Goal: Find specific page/section: Find specific page/section

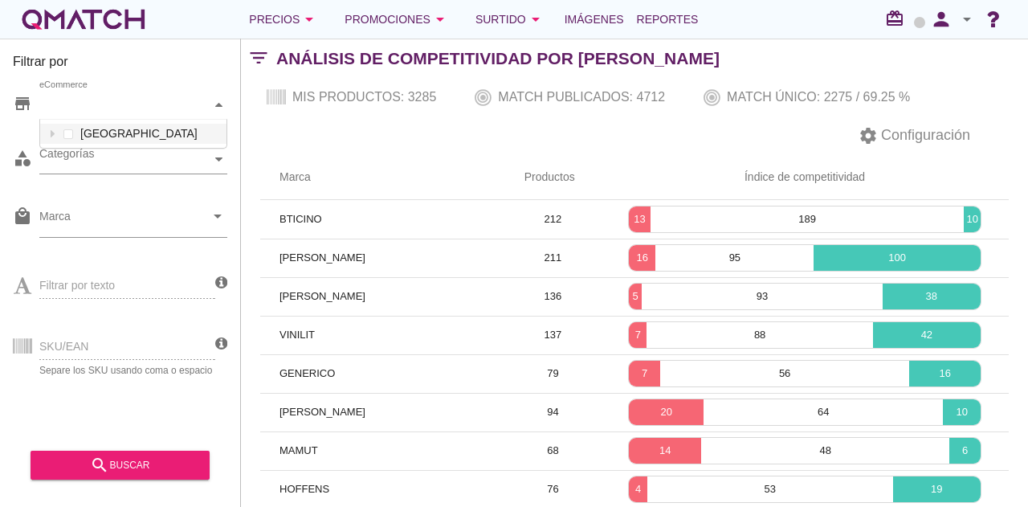
click at [92, 113] on div "eCommerce" at bounding box center [125, 105] width 172 height 28
click at [103, 146] on div "Chile" at bounding box center [133, 134] width 188 height 30
click at [107, 120] on div "eCommerce Chile" at bounding box center [133, 105] width 188 height 29
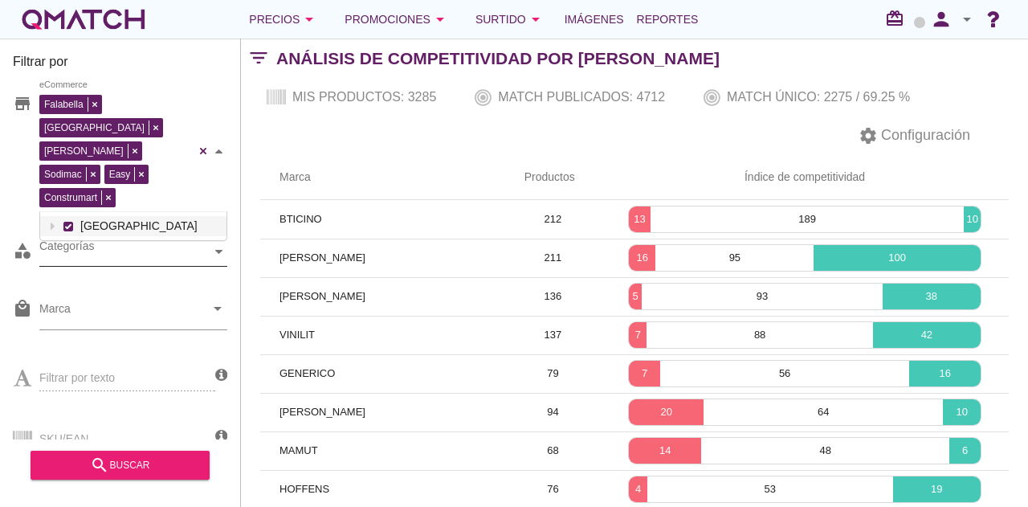
click at [88, 243] on div "Categorías" at bounding box center [125, 251] width 172 height 17
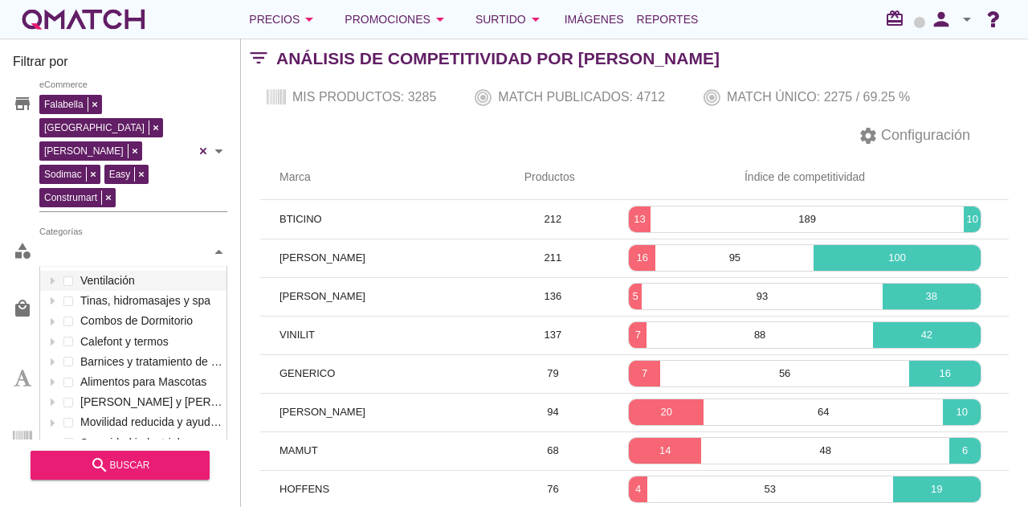
scroll to position [239, 186]
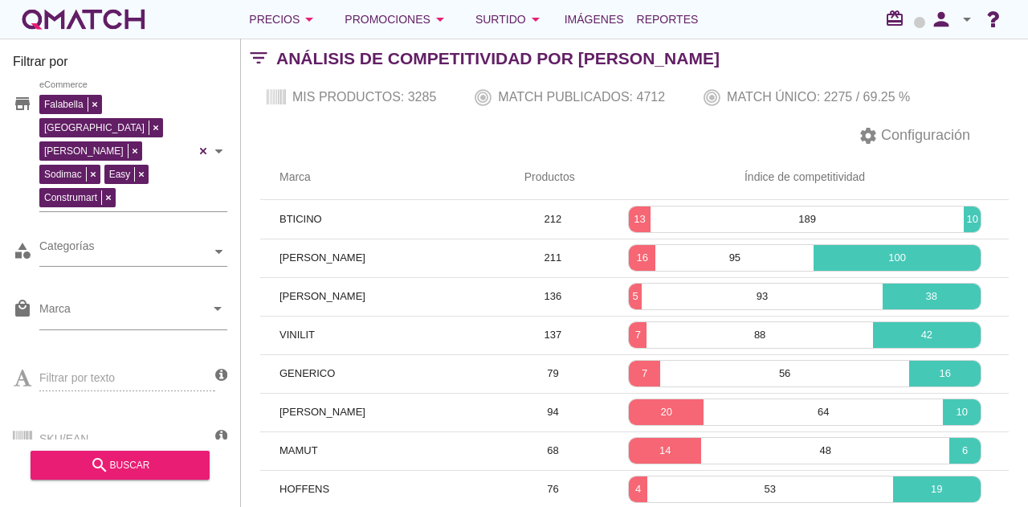
click at [263, 179] on th "Marca" at bounding box center [382, 177] width 245 height 45
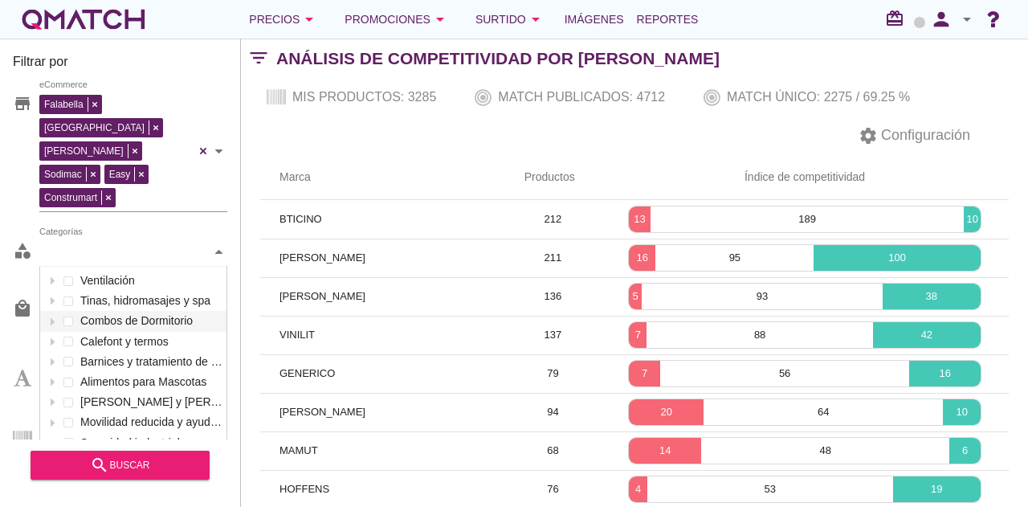
click at [121, 243] on div "Categorías" at bounding box center [125, 251] width 172 height 17
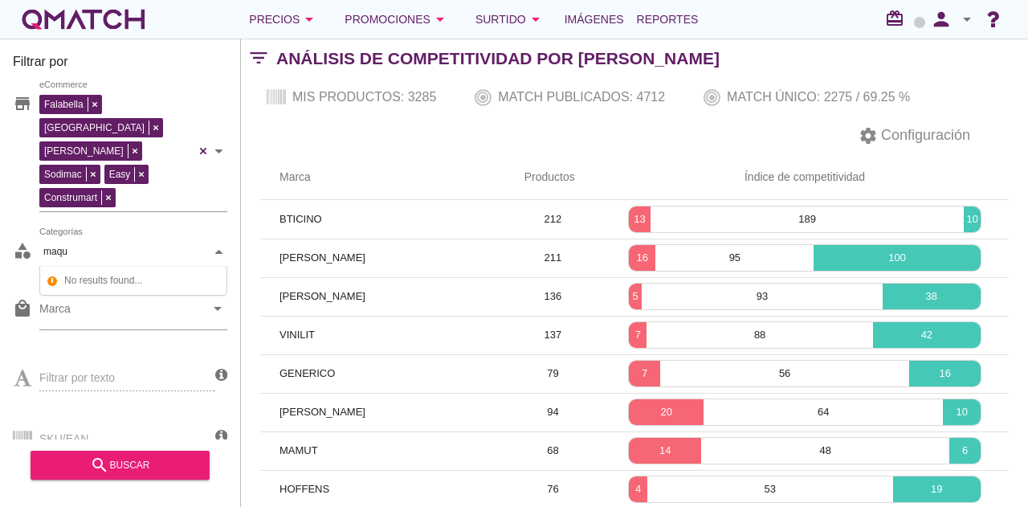
scroll to position [109, 186]
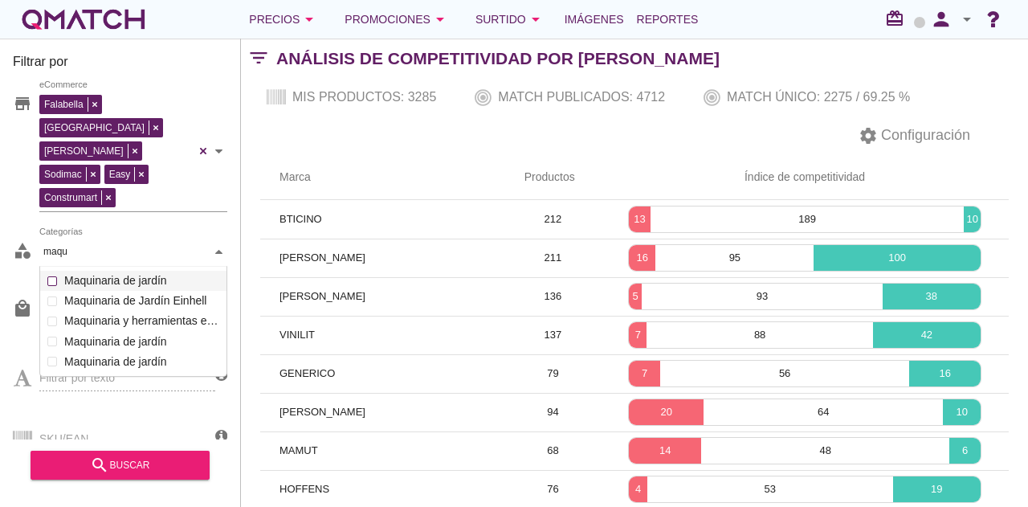
click at [132, 271] on label "Maquinaria de jardín" at bounding box center [141, 281] width 162 height 20
click at [104, 267] on div "Maquinaria de jardín Categorías maqu maqu Ventilación Tinas, hidromasajes y spa…" at bounding box center [133, 252] width 188 height 29
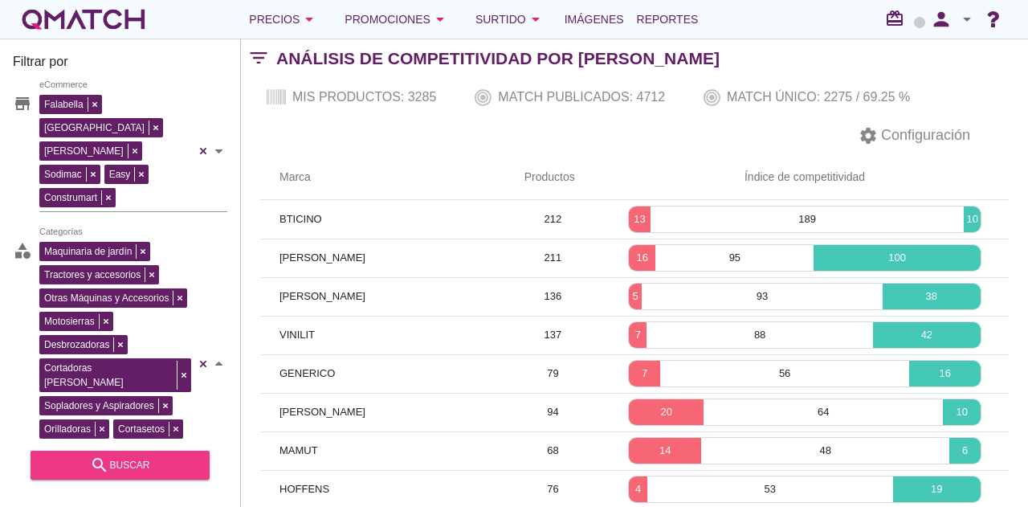
type input "maqu"
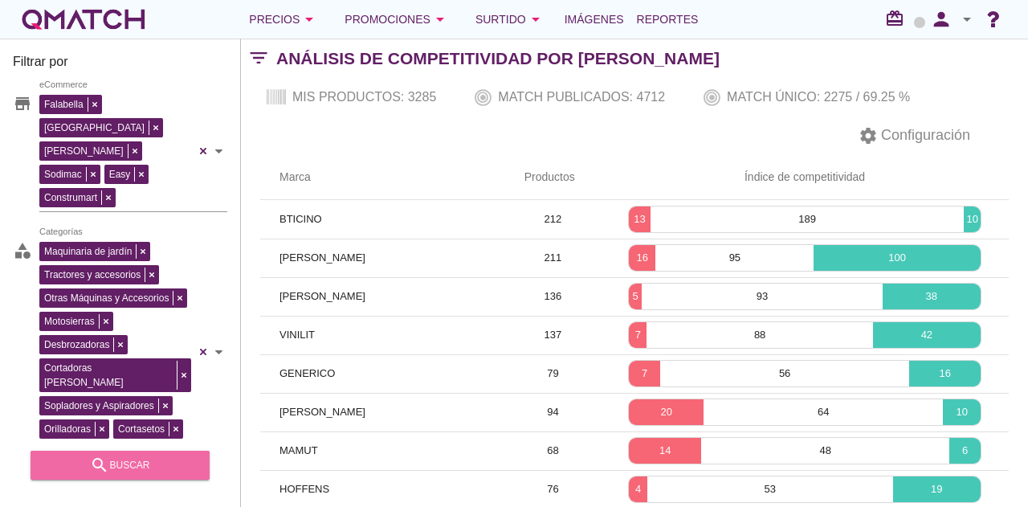
click at [124, 468] on div "search buscar" at bounding box center [119, 464] width 153 height 19
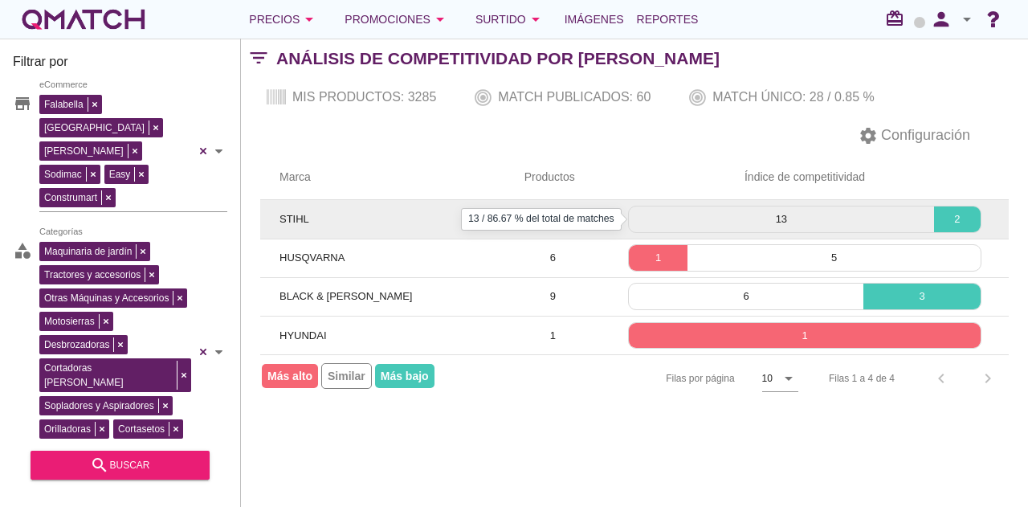
click at [810, 226] on p "13" at bounding box center [781, 219] width 305 height 16
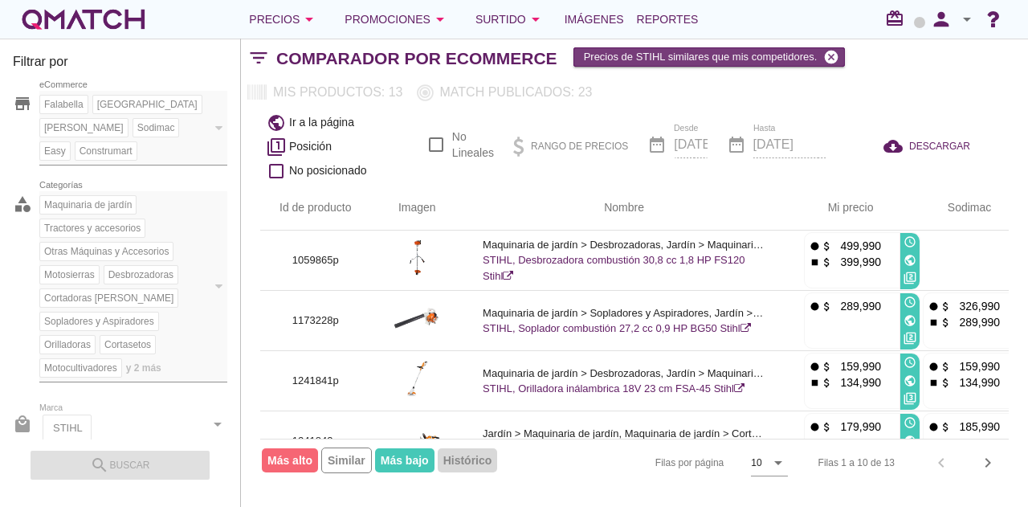
click at [829, 55] on icon "cancel" at bounding box center [831, 57] width 16 height 16
checkbox input "false"
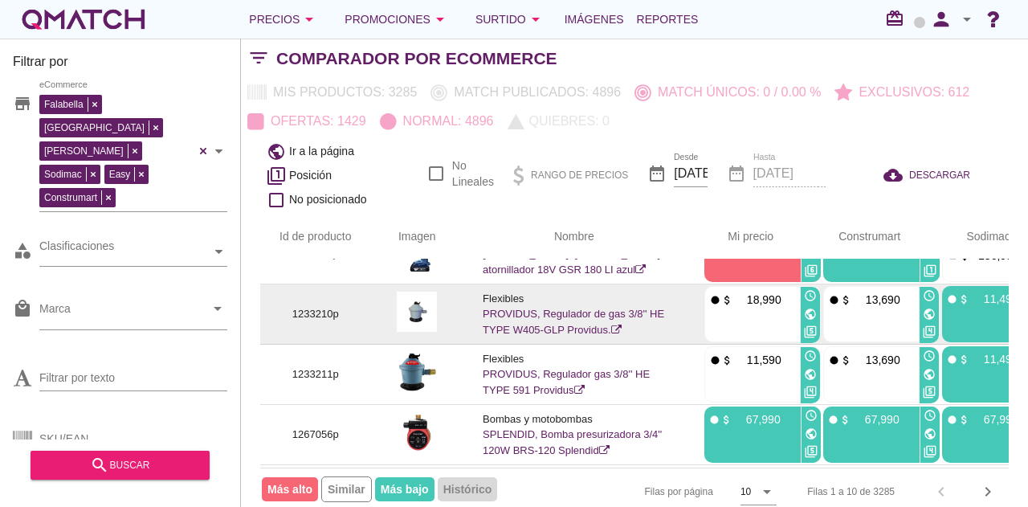
scroll to position [161, 0]
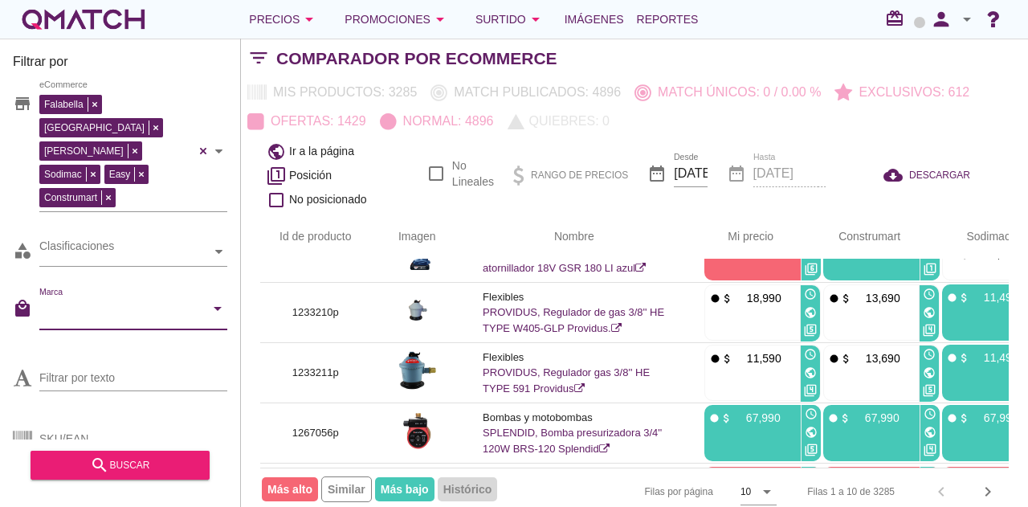
click at [146, 300] on input "Marca" at bounding box center [121, 313] width 165 height 26
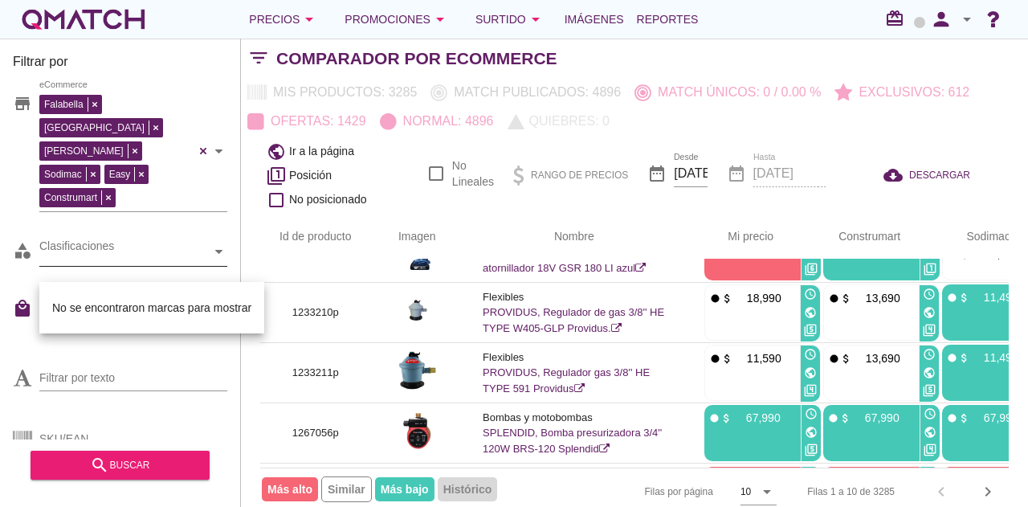
click at [154, 238] on div "Clasificaciones" at bounding box center [125, 252] width 172 height 28
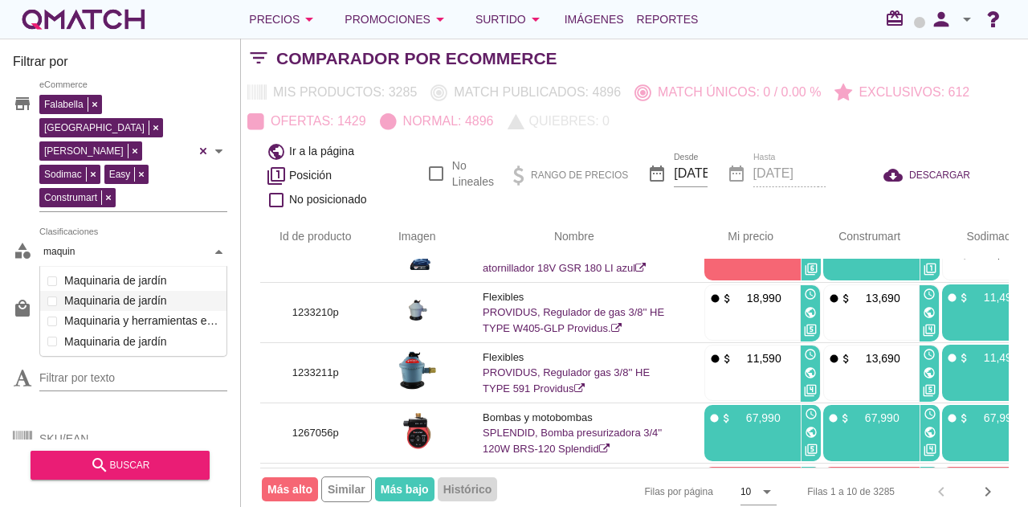
scroll to position [91, 188]
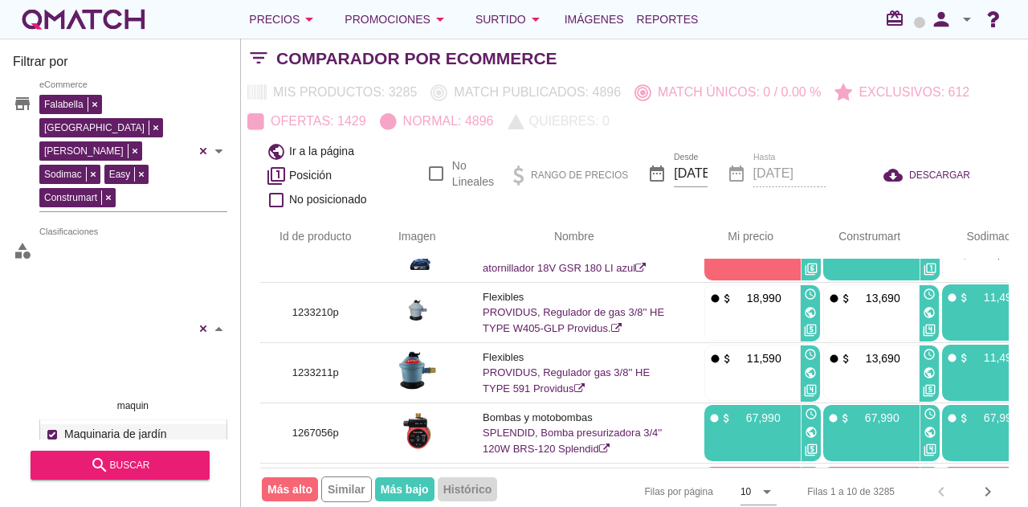
click at [128, 238] on div "Tractores y accesorios Otras Máquinas y Accesorios Cortasetos Desbrozadoras Cor…" at bounding box center [133, 329] width 188 height 182
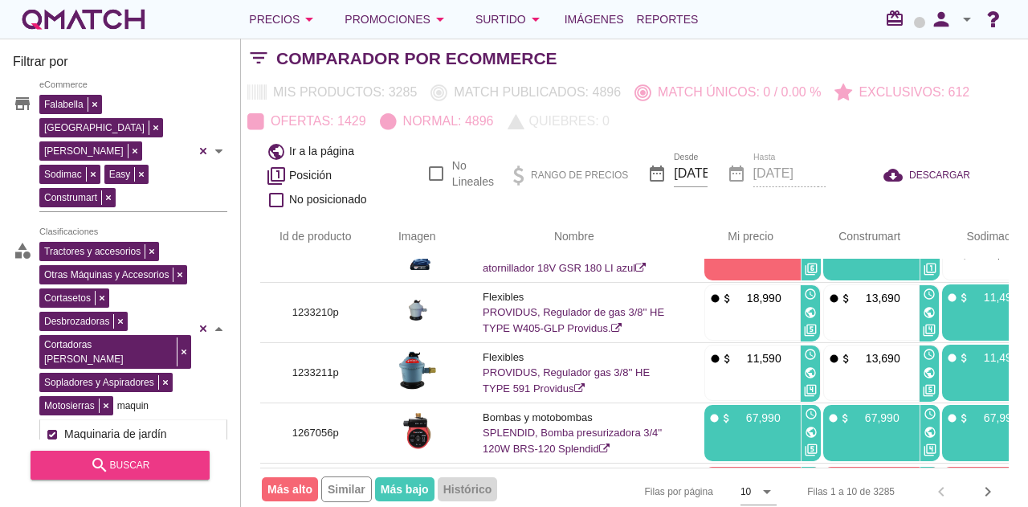
type input "maquin"
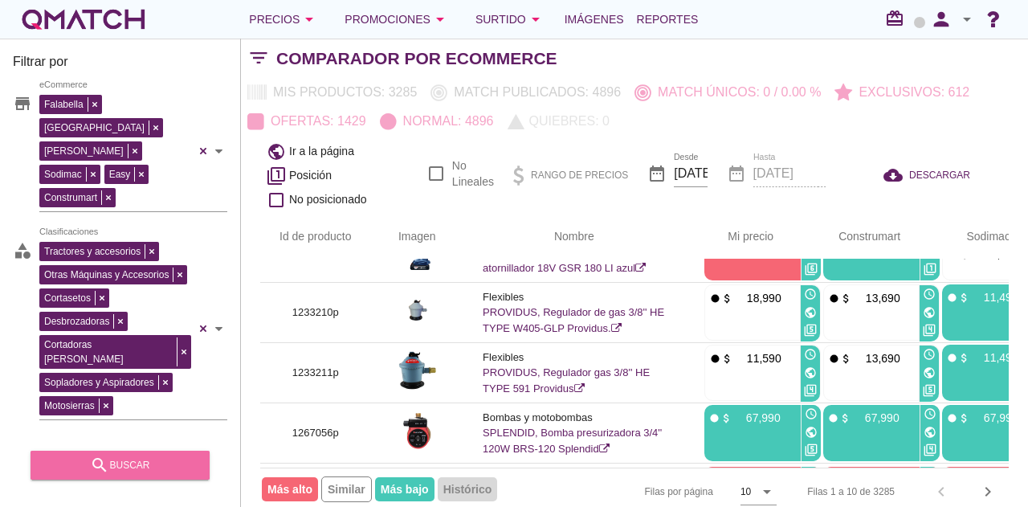
click at [135, 465] on div "search buscar" at bounding box center [119, 464] width 153 height 19
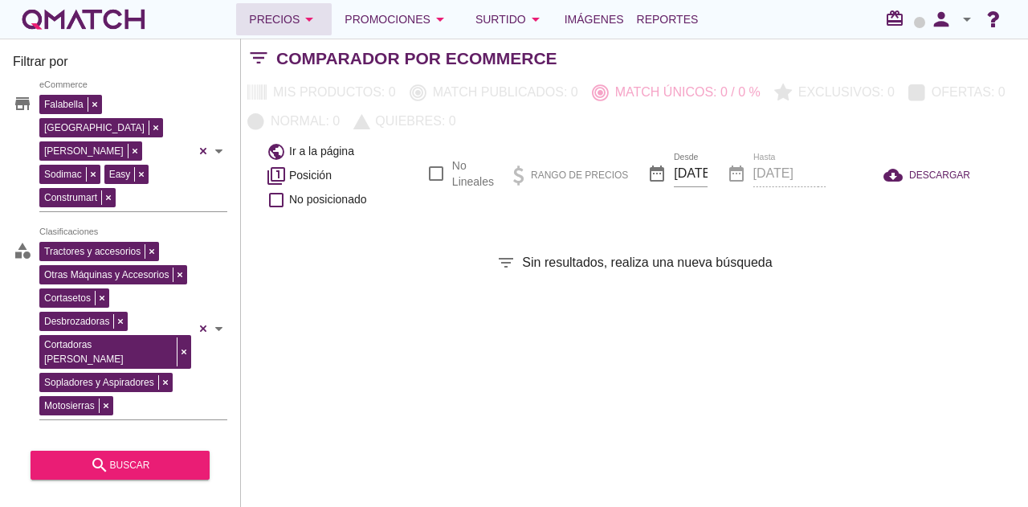
click at [285, 16] on div "Precios arrow_drop_down" at bounding box center [284, 19] width 70 height 19
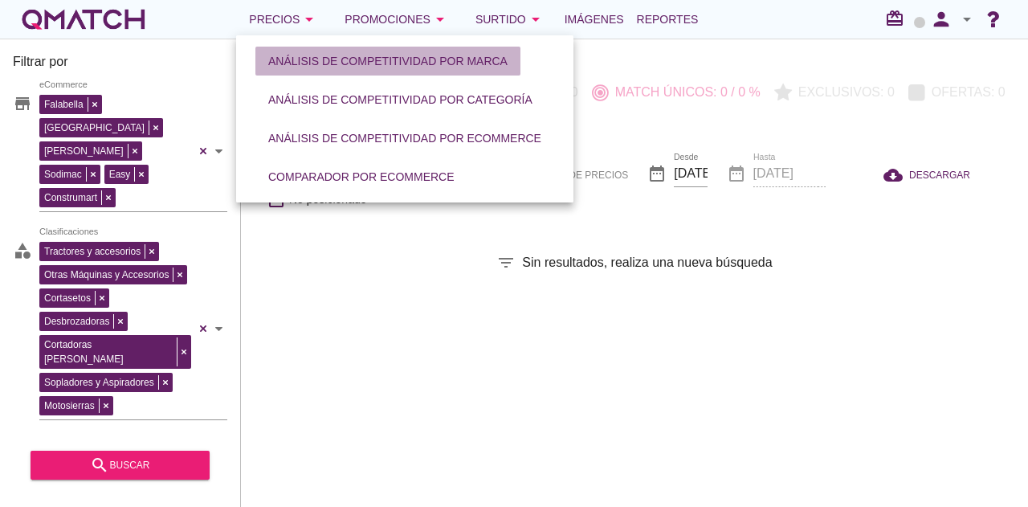
click at [336, 57] on div "Análisis de competitividad por marca" at bounding box center [387, 61] width 239 height 17
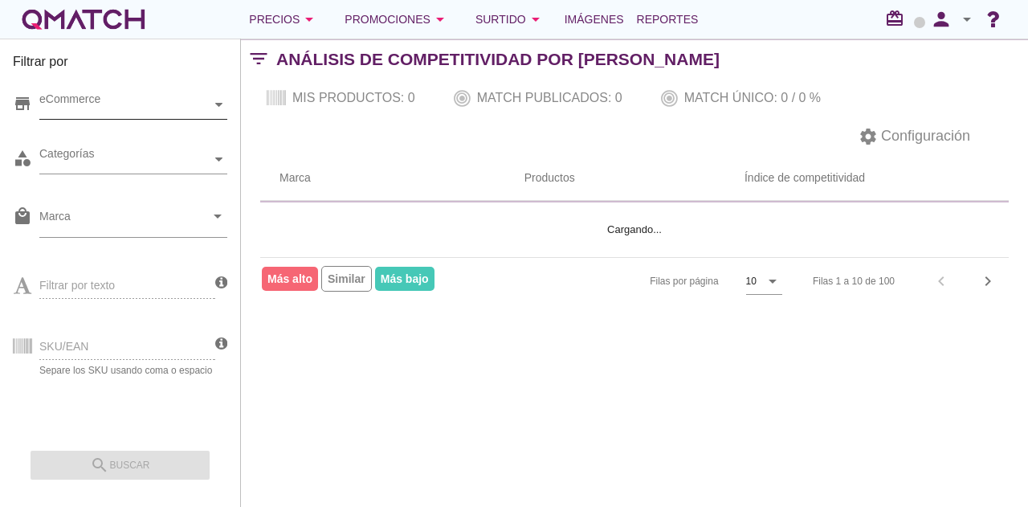
click at [106, 118] on div "eCommerce" at bounding box center [125, 105] width 172 height 28
click at [116, 120] on div "eCommerce Chile" at bounding box center [133, 105] width 188 height 29
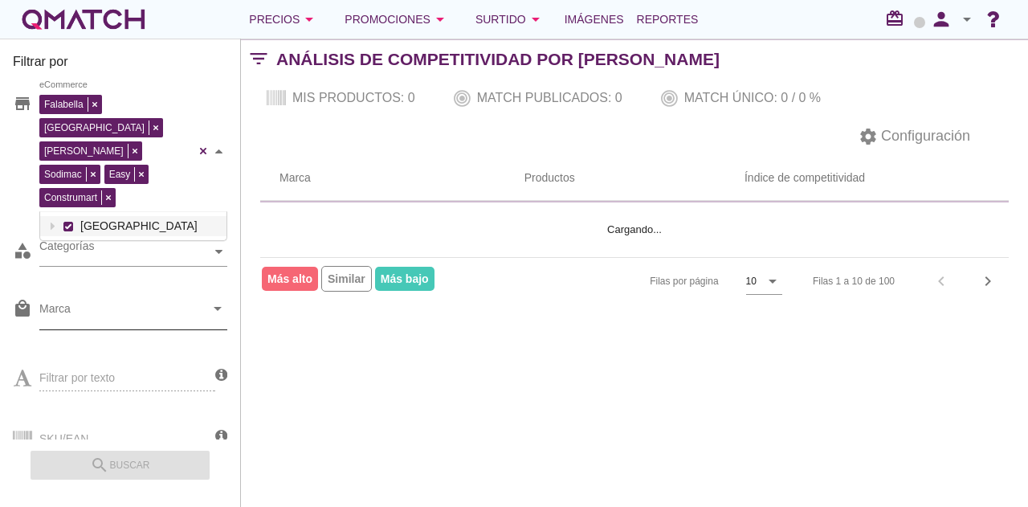
click at [120, 300] on input "Marca" at bounding box center [121, 313] width 165 height 26
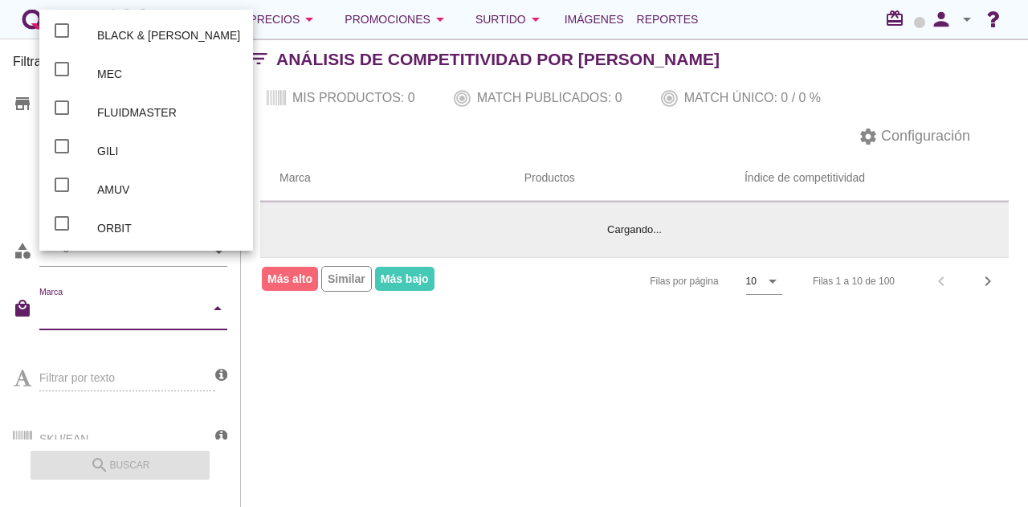
click at [297, 210] on div "Cargando..." at bounding box center [634, 229] width 710 height 55
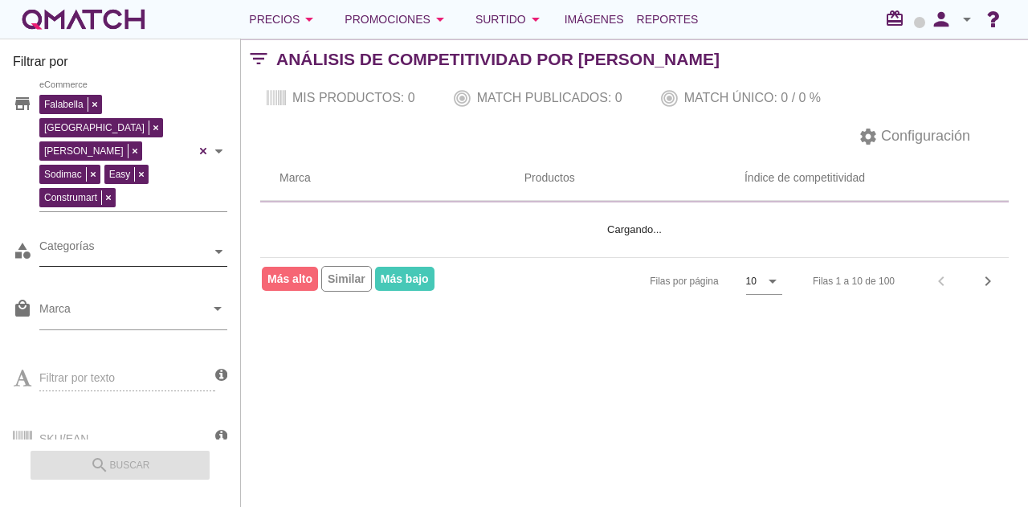
click at [140, 243] on div "Categorías" at bounding box center [125, 251] width 172 height 17
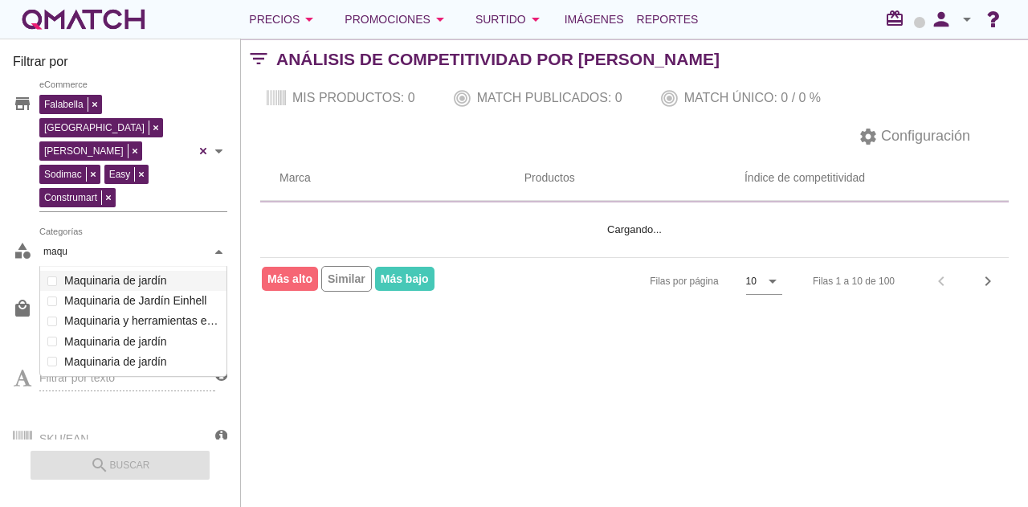
scroll to position [111, 188]
click at [150, 267] on div "Categorías maquin maquin Ventilación Tinas, hidromasajes y spa Combos de Dormit…" at bounding box center [133, 252] width 188 height 29
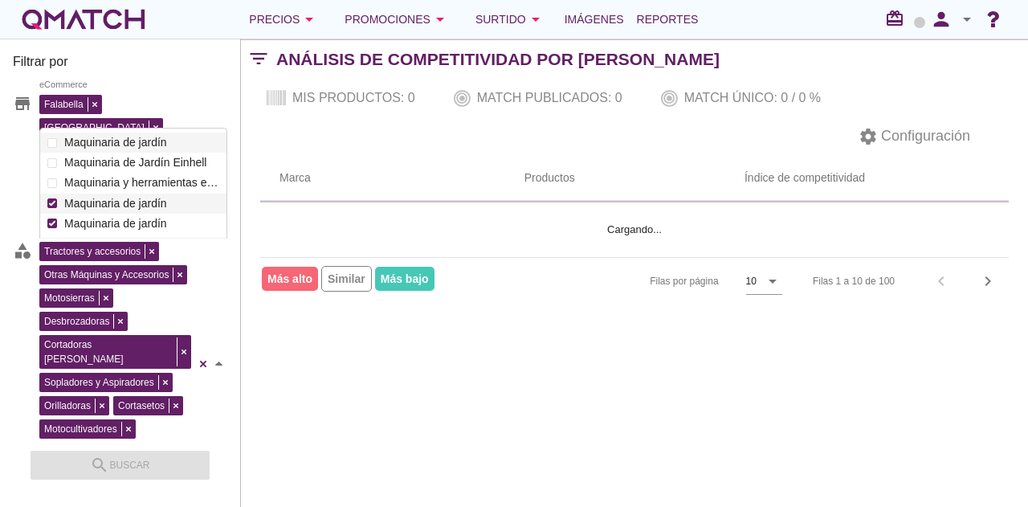
scroll to position [161, 0]
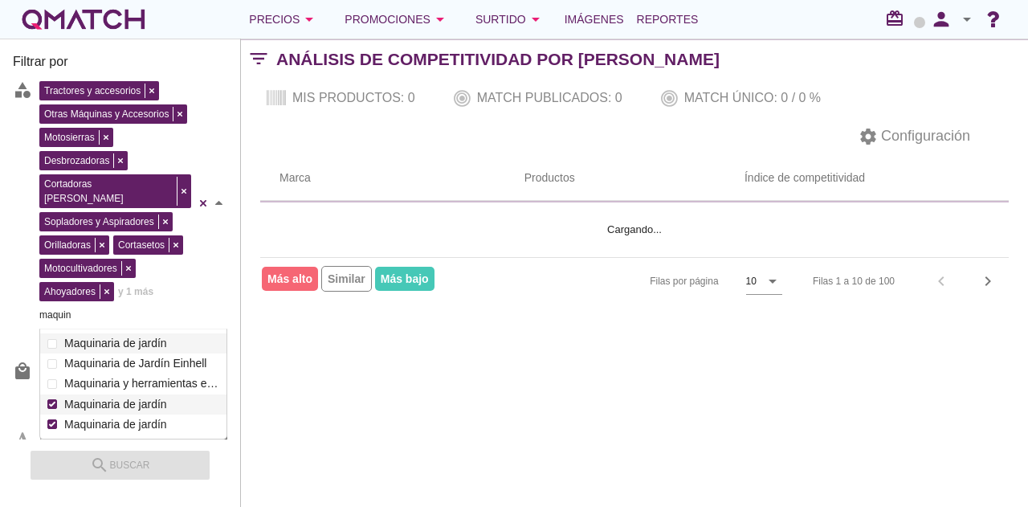
type input "maquin"
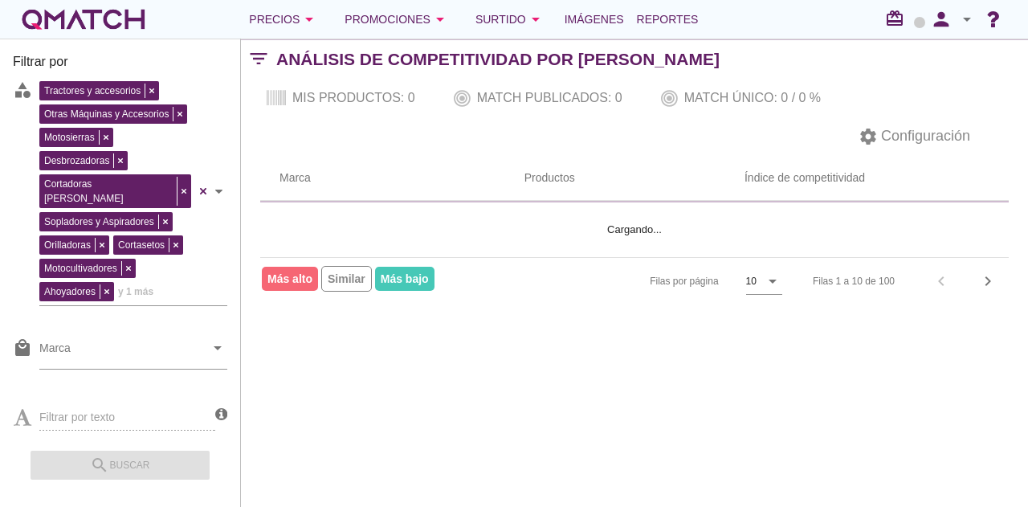
click at [318, 414] on div "Filtrar por store Falabella Paris Ripley Sodimac Easy Construmart eCommerce cat…" at bounding box center [634, 273] width 787 height 468
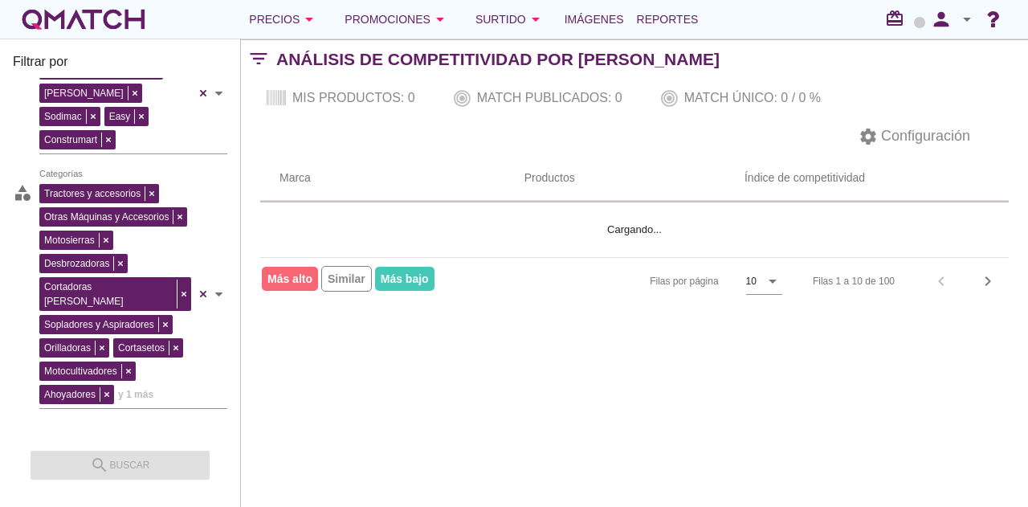
scroll to position [0, 0]
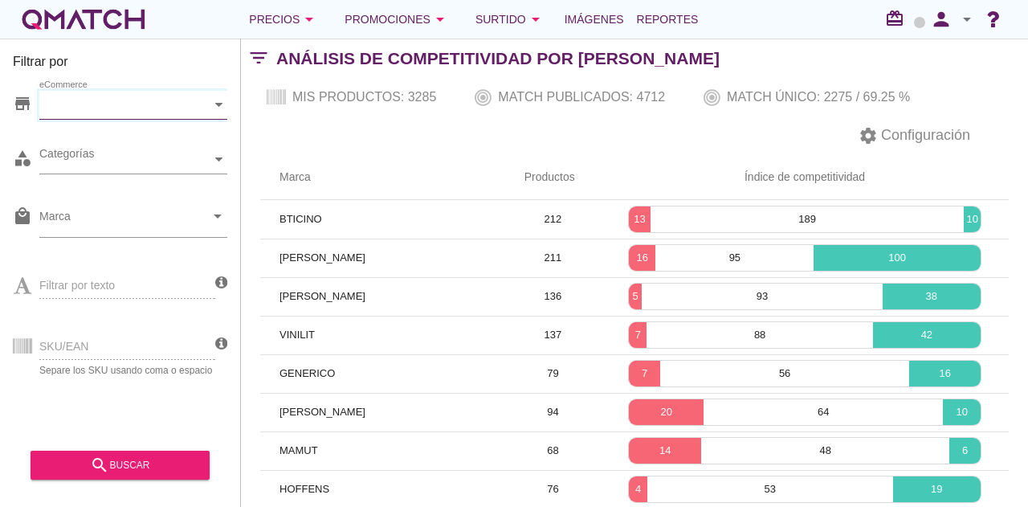
click at [93, 118] on div "eCommerce" at bounding box center [133, 105] width 188 height 29
type input "j"
click at [72, 120] on div "eCommerce [GEOGRAPHIC_DATA]" at bounding box center [133, 105] width 188 height 29
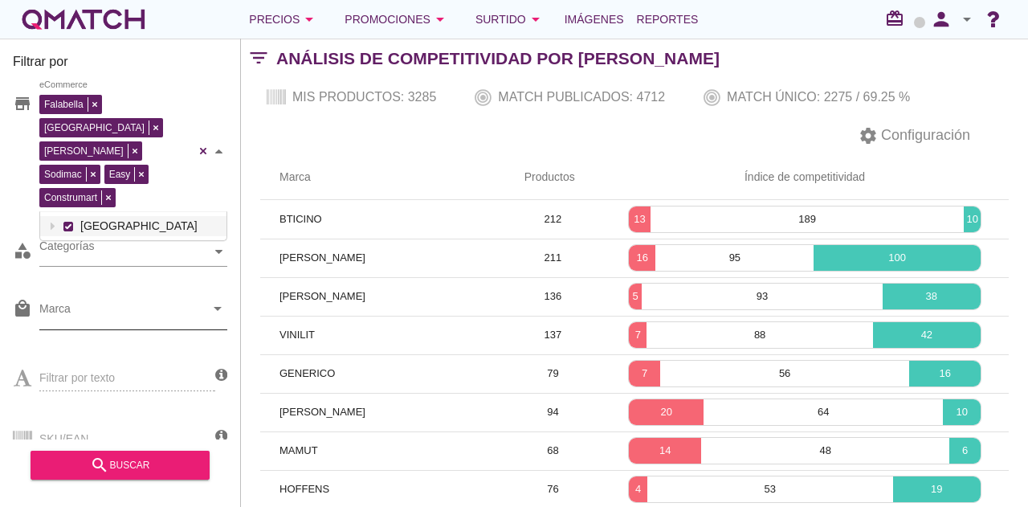
click at [122, 300] on input "Marca" at bounding box center [121, 313] width 165 height 26
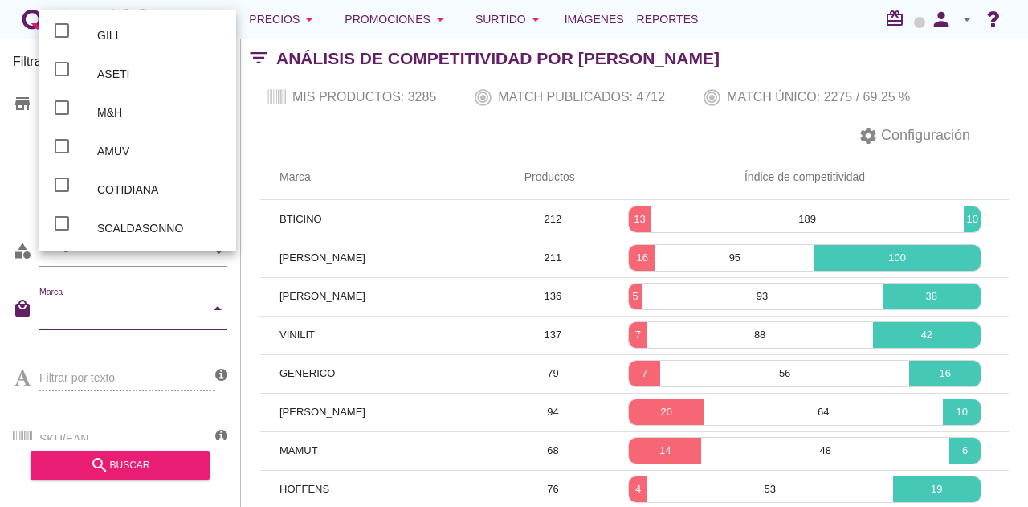
click at [238, 200] on div "Filtrar por store Falabella Paris Ripley Sodimac Easy Construmart eCommerce cat…" at bounding box center [120, 273] width 241 height 468
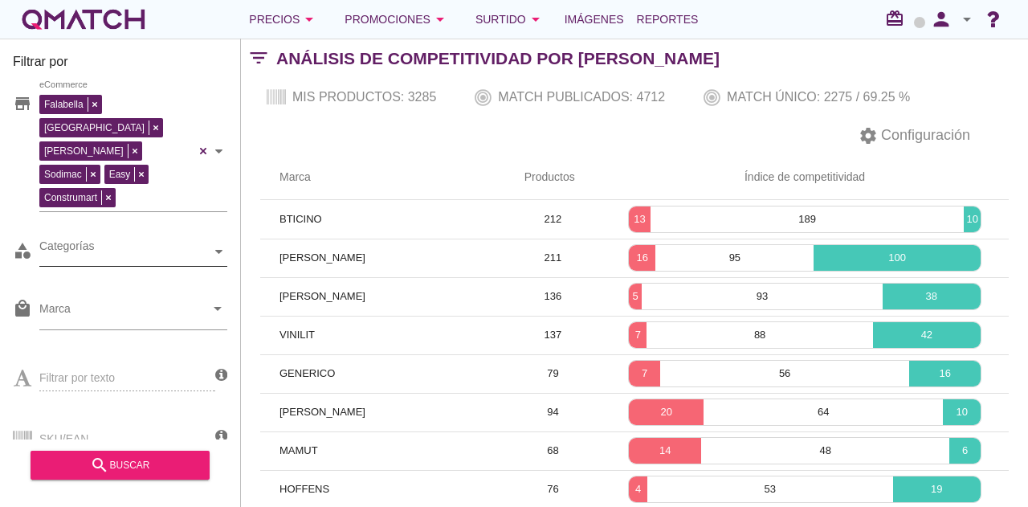
click at [132, 243] on div "Categorías" at bounding box center [125, 251] width 172 height 17
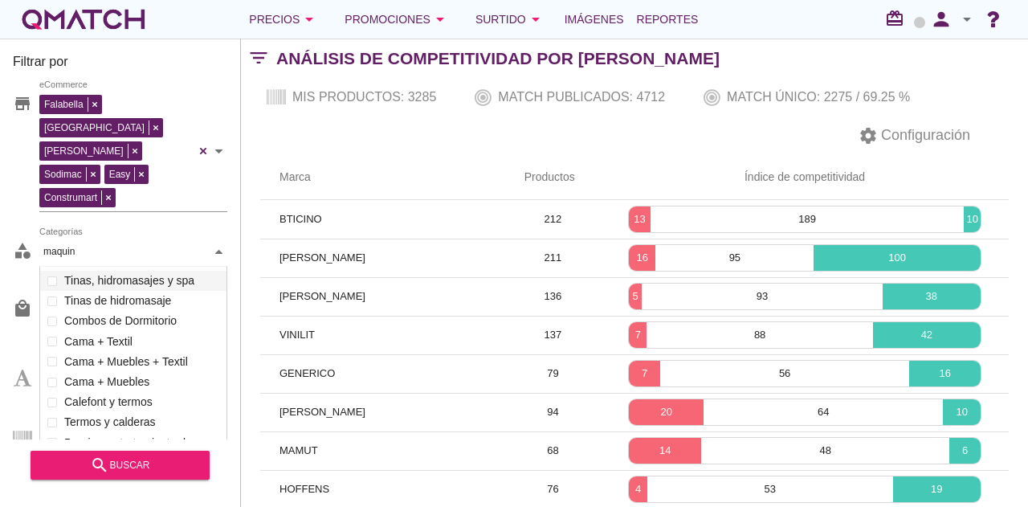
scroll to position [111, 188]
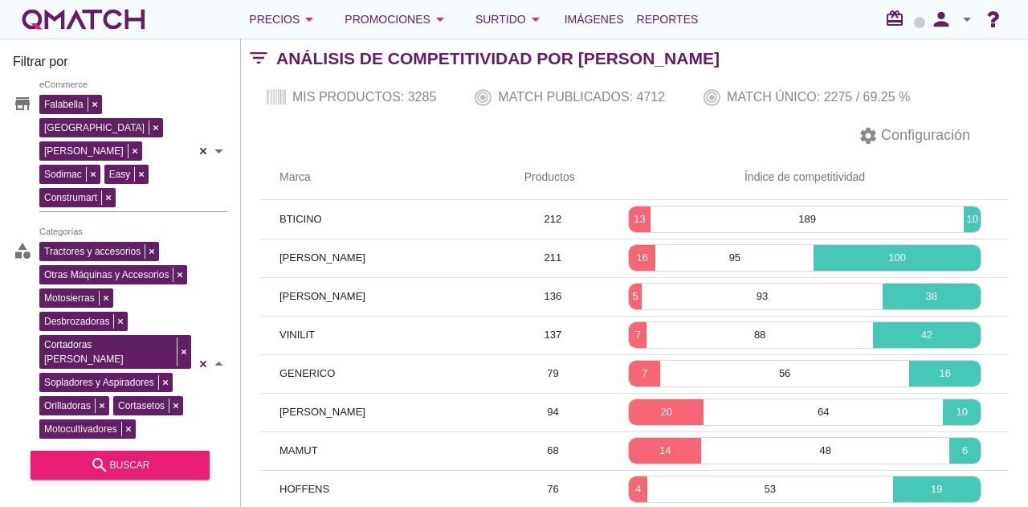
click at [146, 289] on div "Tractores y accesorios Otras Máquinas y Accesorios Motosierras Desbrozadoras Co…" at bounding box center [133, 364] width 188 height 252
type input "maquin"
click at [181, 463] on div "search buscar" at bounding box center [119, 464] width 153 height 19
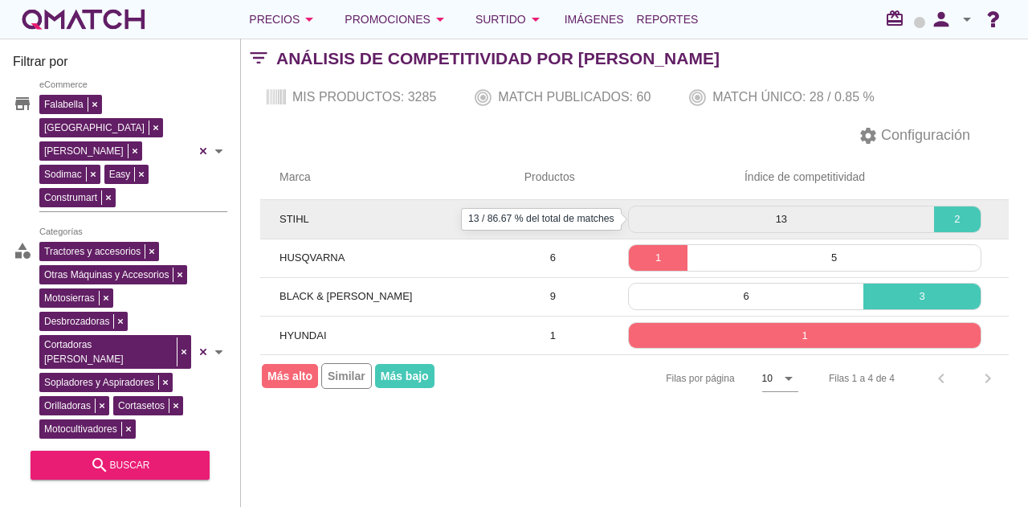
click at [744, 221] on p "13" at bounding box center [781, 219] width 305 height 16
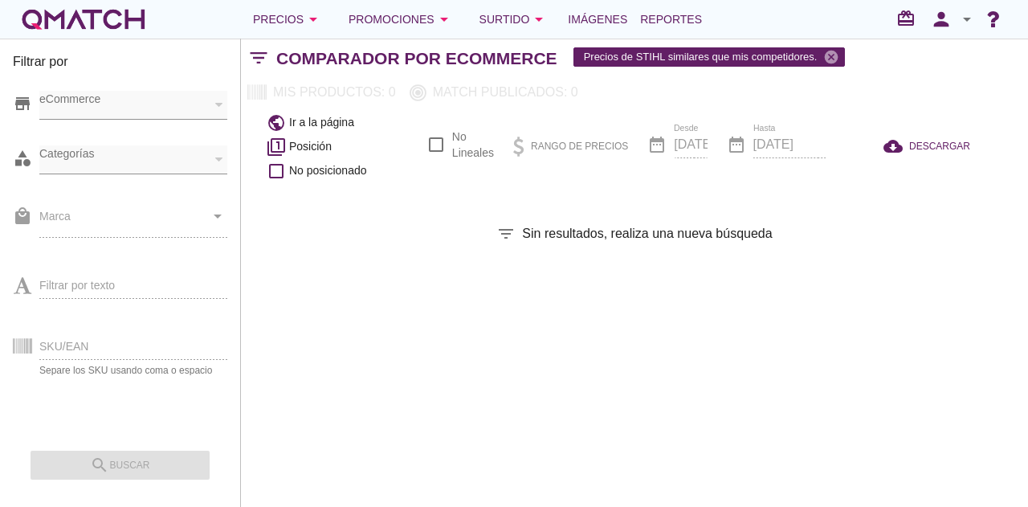
checkbox input "false"
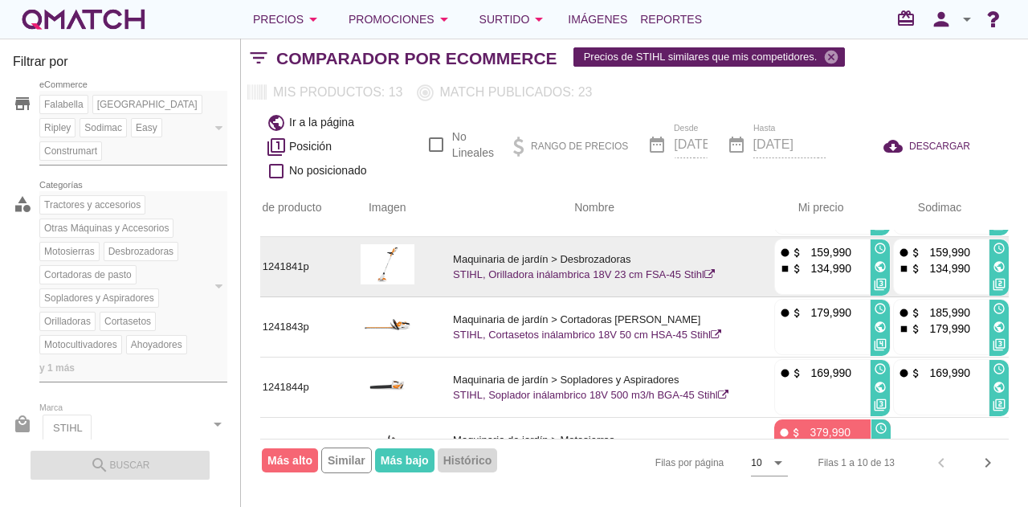
scroll to position [161, 30]
